Goal: Transaction & Acquisition: Purchase product/service

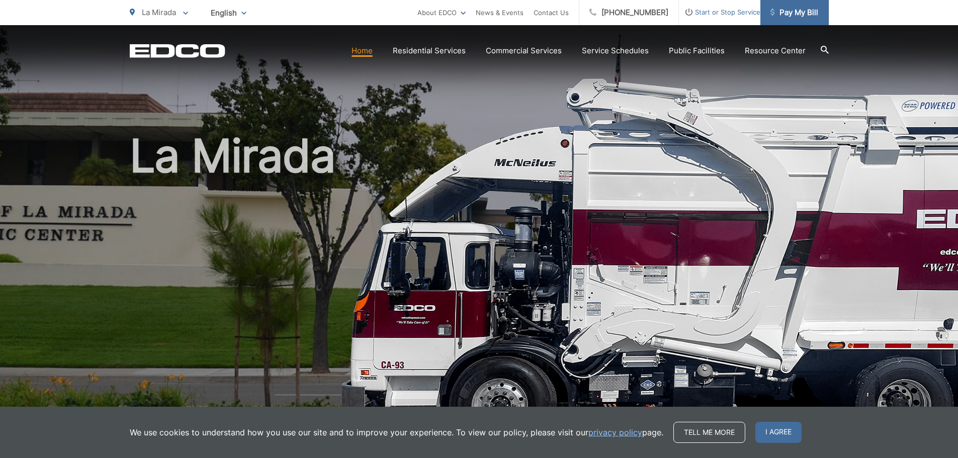
click at [799, 21] on link "Pay My Bill" at bounding box center [794, 12] width 68 height 25
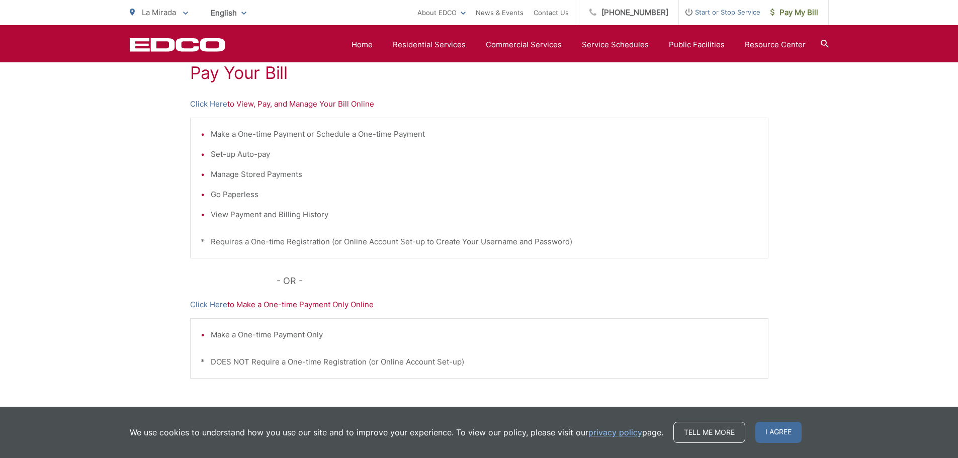
scroll to position [201, 0]
click at [200, 103] on link "Click Here" at bounding box center [208, 102] width 37 height 12
click at [791, 15] on span "Pay My Bill" at bounding box center [794, 13] width 48 height 12
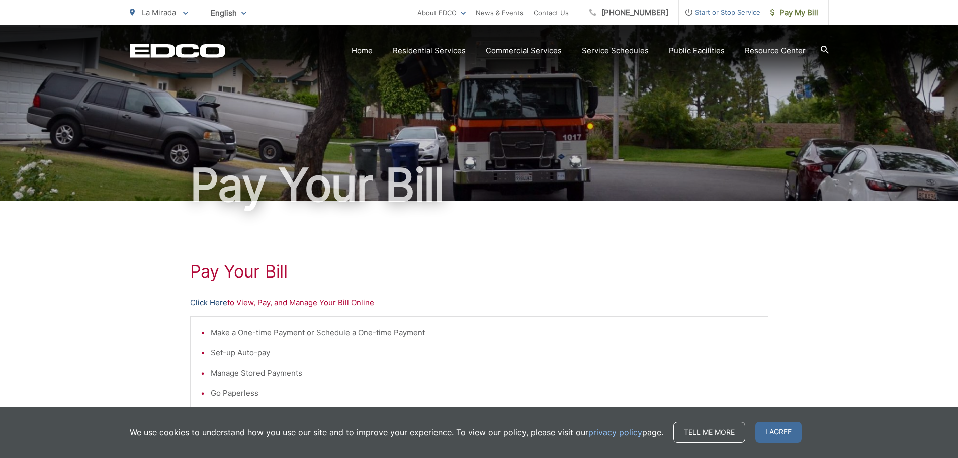
click at [220, 302] on link "Click Here" at bounding box center [208, 303] width 37 height 12
